Goal: Task Accomplishment & Management: Use online tool/utility

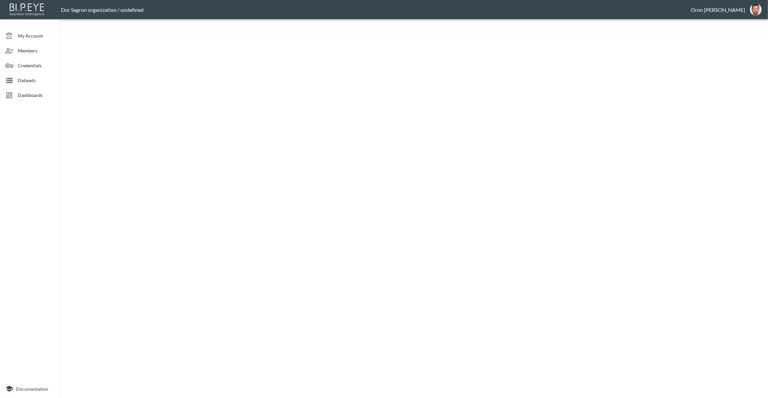
click at [42, 78] on span "Datasets" at bounding box center [36, 80] width 36 height 7
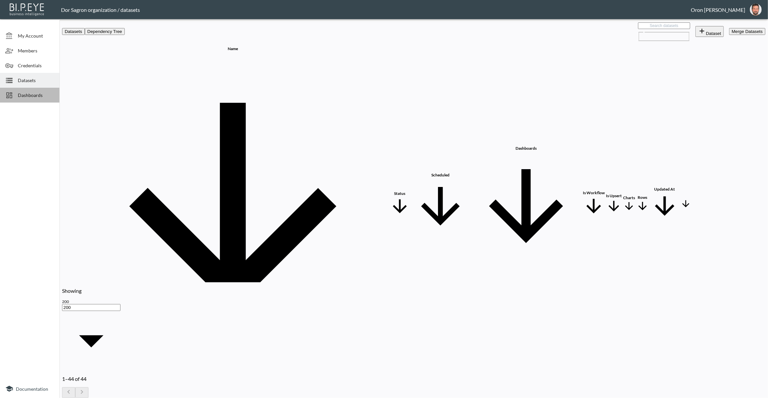
click at [41, 94] on span "Dashboards" at bounding box center [36, 95] width 36 height 7
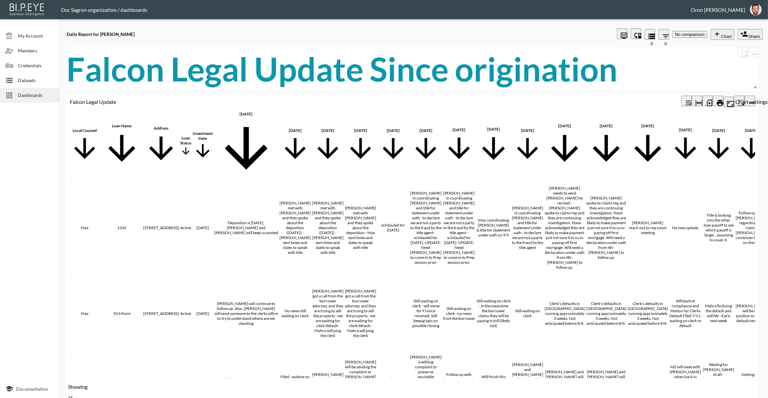
click at [749, 99] on icon "more" at bounding box center [752, 103] width 8 height 8
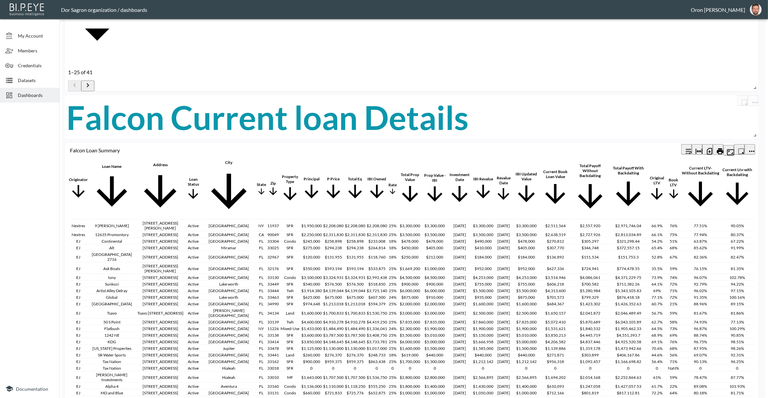
scroll to position [405, 0]
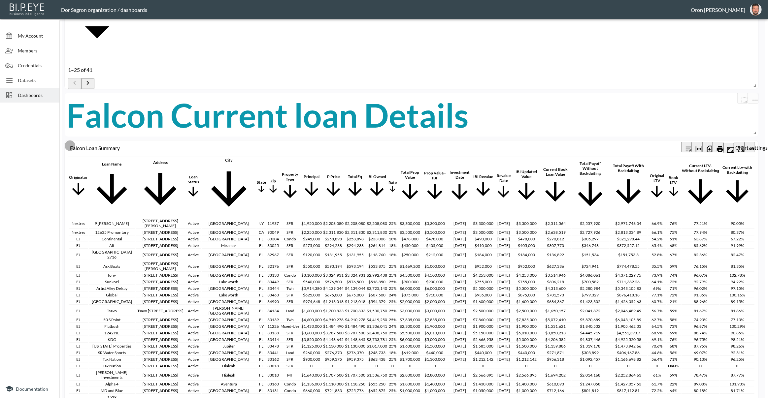
click at [752, 145] on icon "more" at bounding box center [752, 149] width 8 height 8
